Goal: Book appointment/travel/reservation

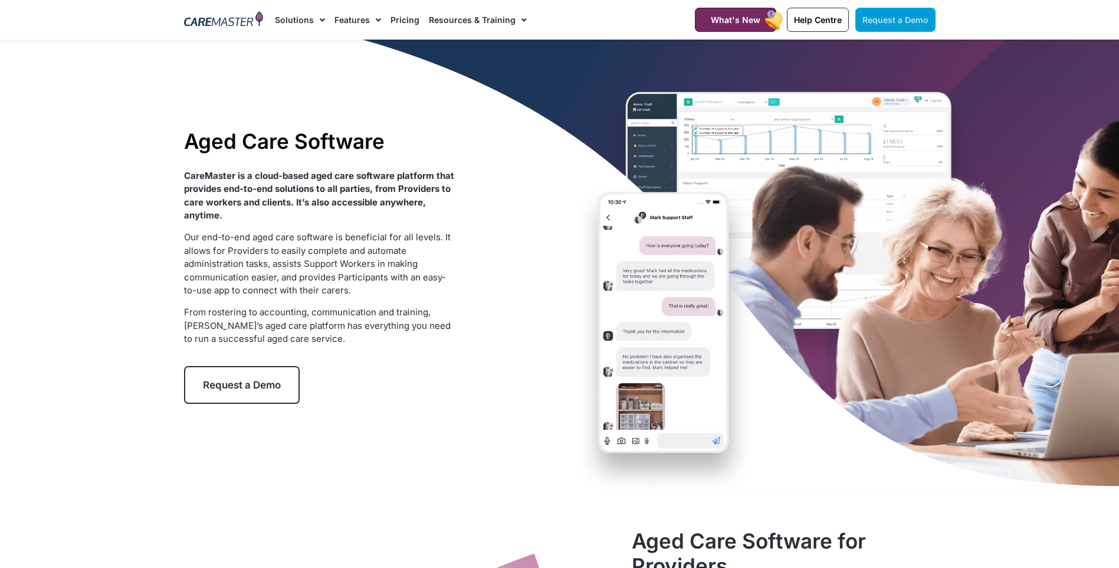
click at [894, 17] on span "Request a Demo" at bounding box center [896, 20] width 66 height 10
